Goal: Information Seeking & Learning: Learn about a topic

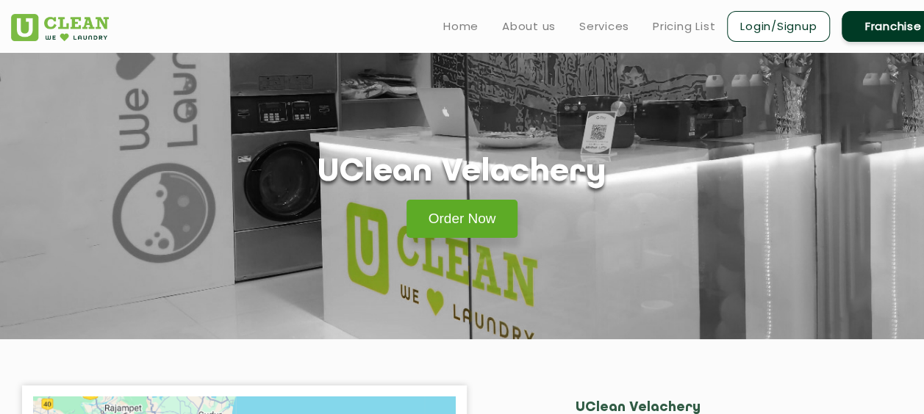
drag, startPoint x: 0, startPoint y: 0, endPoint x: 476, endPoint y: 212, distance: 521.1
click at [476, 212] on link "Order Now" at bounding box center [462, 219] width 112 height 38
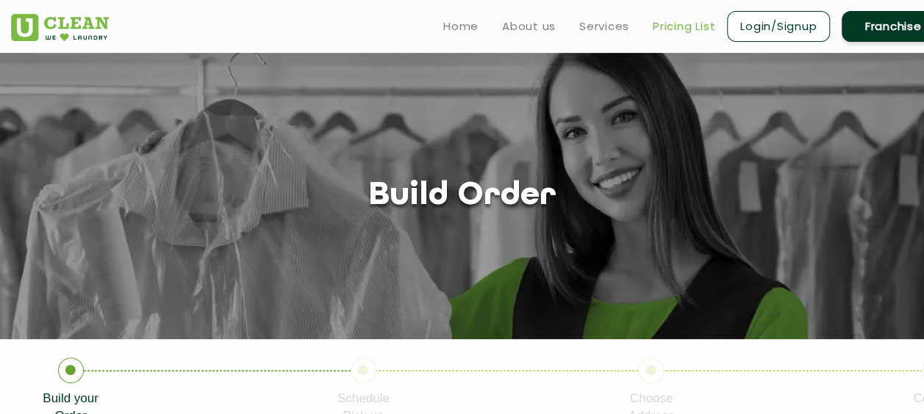
click at [681, 23] on link "Pricing List" at bounding box center [684, 27] width 62 height 18
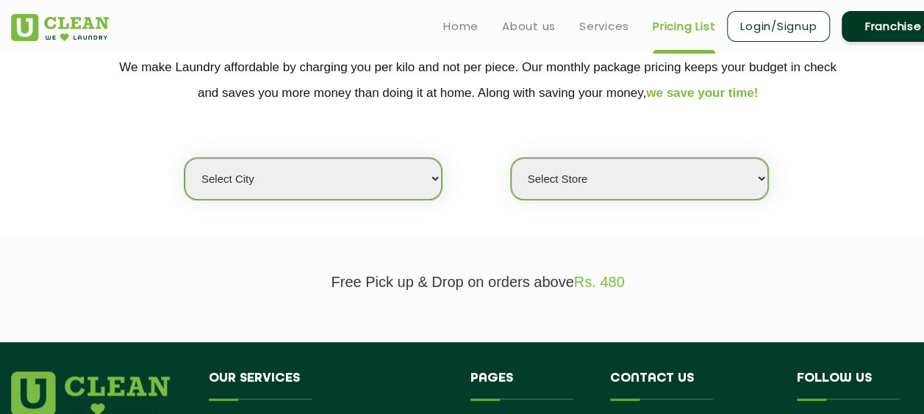
scroll to position [307, 0]
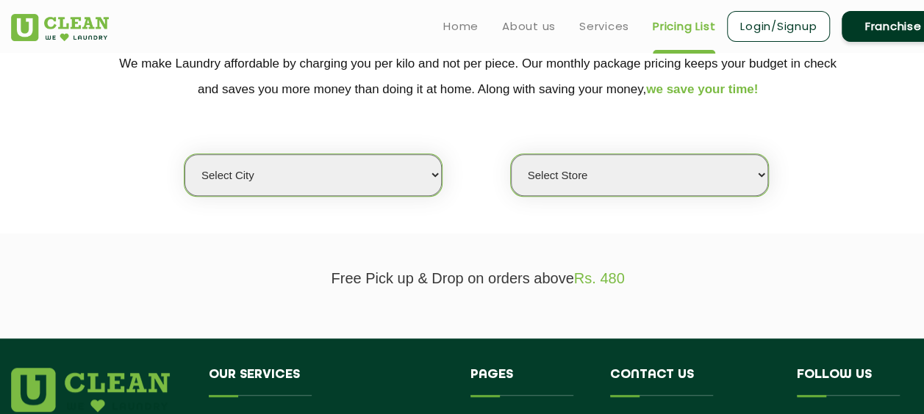
click at [321, 184] on select "Select city [GEOGRAPHIC_DATA] [GEOGRAPHIC_DATA] [GEOGRAPHIC_DATA] [GEOGRAPHIC_D…" at bounding box center [312, 175] width 257 height 42
select select "11"
click at [184, 154] on select "Select city [GEOGRAPHIC_DATA] [GEOGRAPHIC_DATA] [GEOGRAPHIC_DATA] [GEOGRAPHIC_D…" at bounding box center [312, 175] width 257 height 42
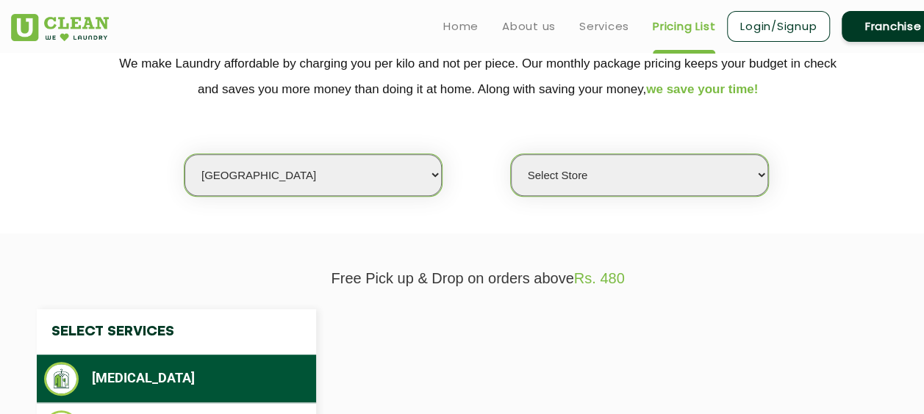
click at [617, 178] on select "Select Store" at bounding box center [639, 175] width 257 height 42
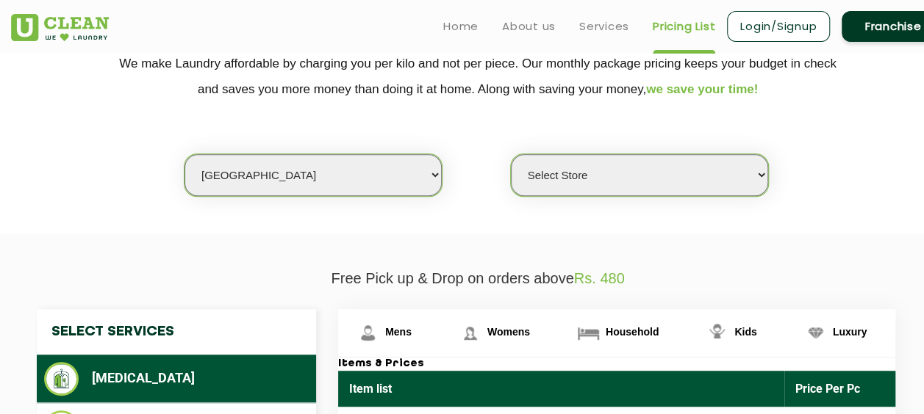
select select "427"
click at [511, 154] on select "Select Store [GEOGRAPHIC_DATA][PERSON_NAME] UClean Navalur UClean Chitlapakkam …" at bounding box center [639, 175] width 257 height 42
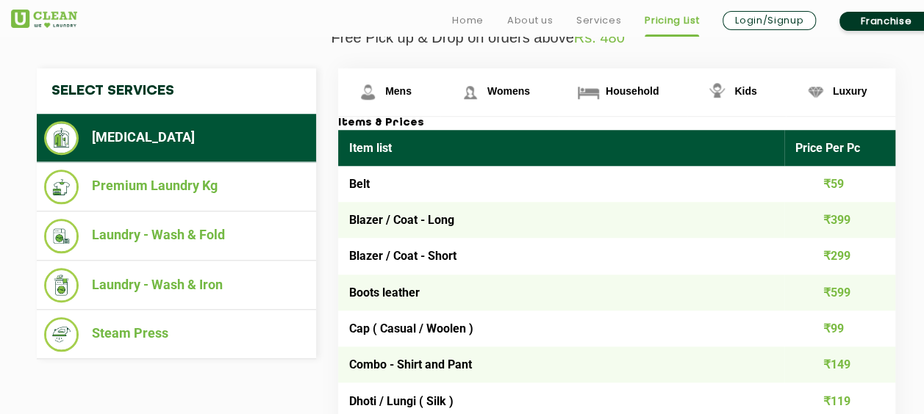
scroll to position [564, 0]
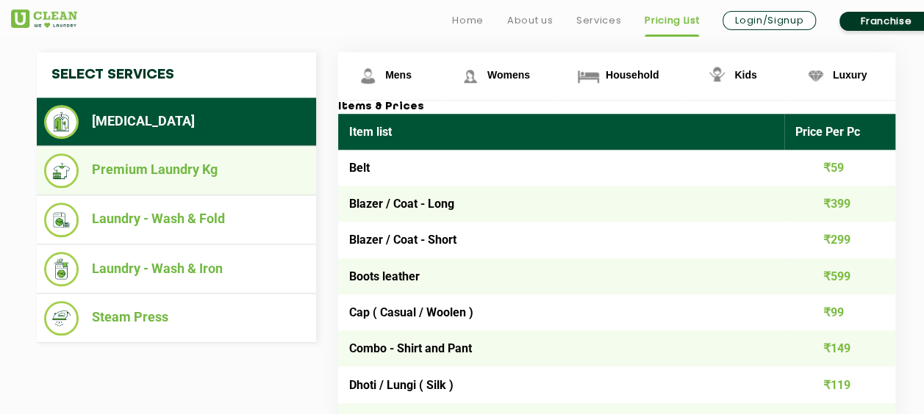
click at [206, 168] on li "Premium Laundry Kg" at bounding box center [176, 171] width 265 height 35
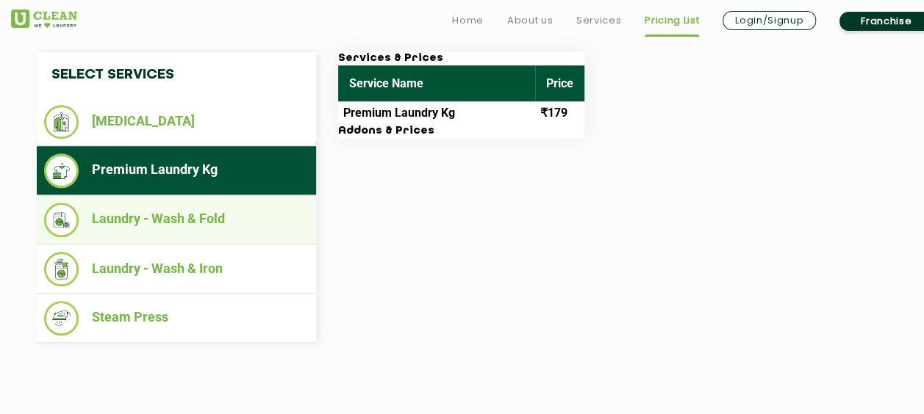
click at [223, 228] on li "Laundry - Wash & Fold" at bounding box center [176, 220] width 265 height 35
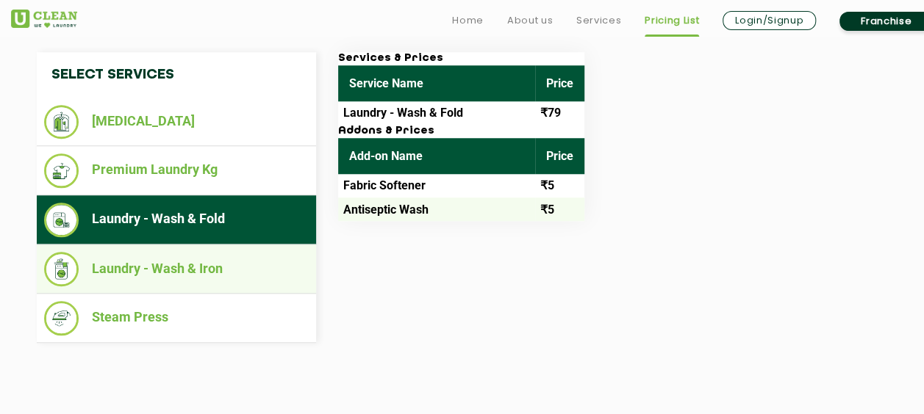
click at [241, 256] on li "Laundry - Wash & Iron" at bounding box center [176, 269] width 265 height 35
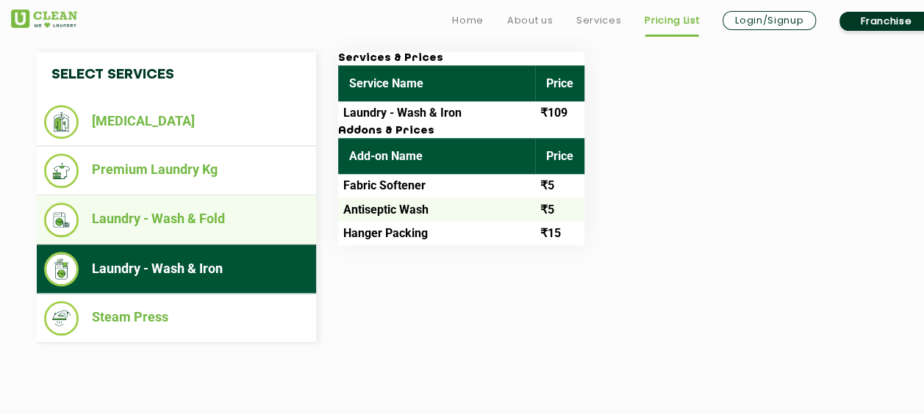
click at [205, 209] on li "Laundry - Wash & Fold" at bounding box center [176, 220] width 265 height 35
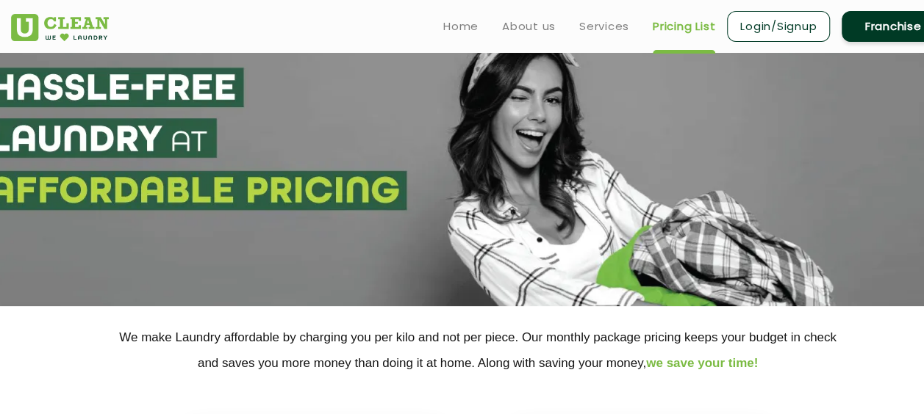
scroll to position [0, 0]
